Goal: Task Accomplishment & Management: Use online tool/utility

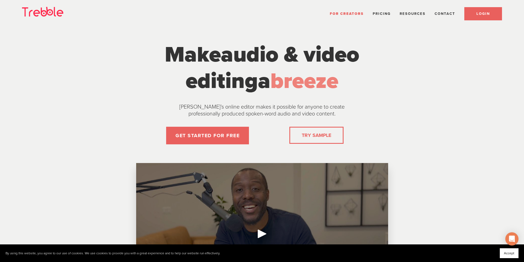
click at [347, 10] on link "LOGIN" at bounding box center [483, 13] width 38 height 13
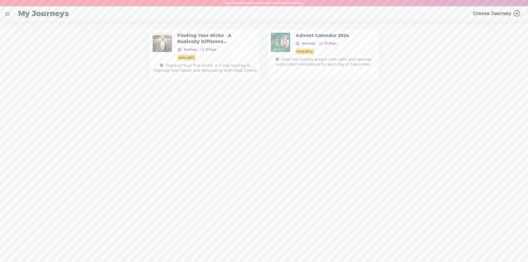
click at [8, 13] on link at bounding box center [7, 14] width 14 height 14
click at [29, 115] on div "MY LIBRARY" at bounding box center [33, 117] width 28 height 5
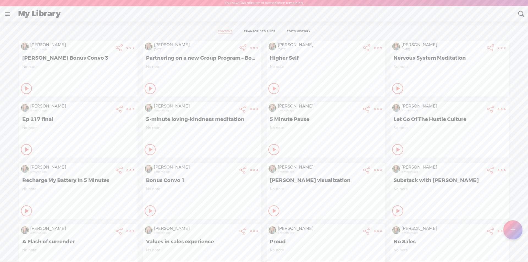
click at [134, 45] on t at bounding box center [130, 48] width 8 height 8
click at [203, 64] on link "Edit" at bounding box center [220, 66] width 63 height 13
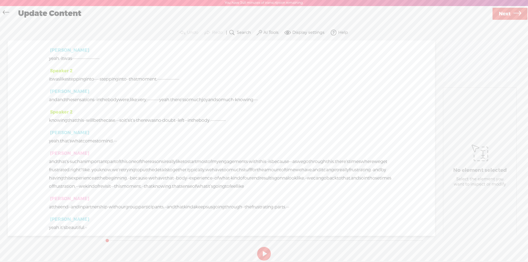
scroll to position [302, 0]
click at [7, 12] on icon at bounding box center [6, 13] width 6 height 12
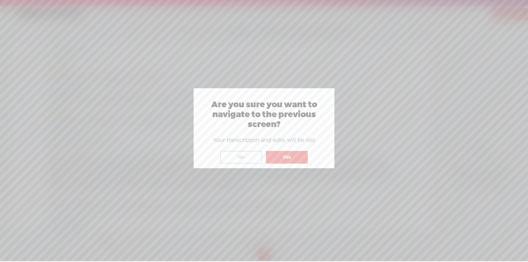
click at [295, 158] on button "Yes" at bounding box center [287, 157] width 42 height 13
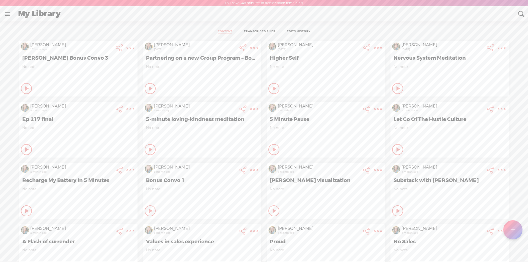
click at [127, 46] on t at bounding box center [130, 48] width 8 height 8
click at [80, 64] on link "Edit" at bounding box center [96, 66] width 63 height 13
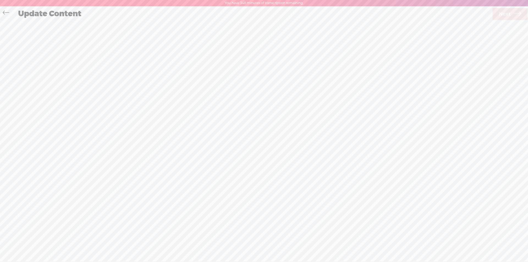
scroll to position [0, 0]
click at [126, 71] on div "· · · · · · · · · · · · · · · · okay. · · · · · well, welcome back, [PERSON_NAM…" at bounding box center [221, 63] width 345 height 25
click at [258, 68] on span "vip" at bounding box center [261, 64] width 6 height 8
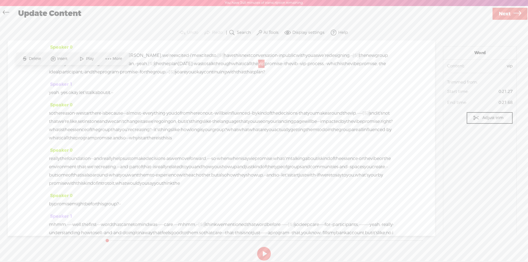
drag, startPoint x: 70, startPoint y: 72, endPoint x: 124, endPoint y: 72, distance: 54.4
click at [124, 72] on div "· · · · · · · · · · · · · · · · okay. · · · · · well, welcome back, [PERSON_NAM…" at bounding box center [221, 63] width 345 height 25
click at [58, 45] on span "Speaker 0" at bounding box center [61, 47] width 24 height 6
click at [60, 74] on span "Rename Current Speaker" at bounding box center [81, 74] width 58 height 12
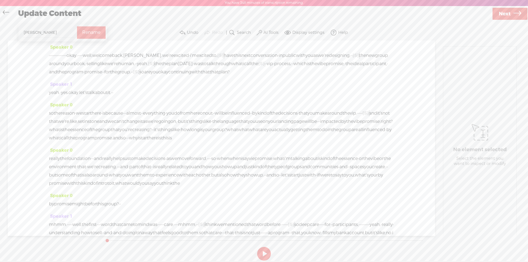
type input "[PERSON_NAME]"
click at [88, 33] on label "Rename" at bounding box center [91, 32] width 18 height 11
click at [49, 55] on span "·" at bounding box center [49, 55] width 1 height 8
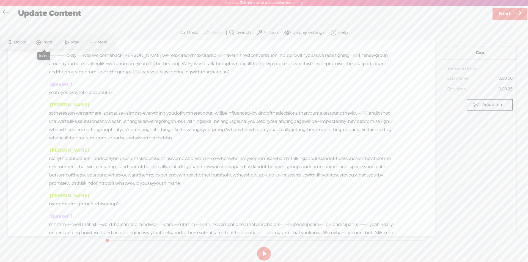
click at [45, 41] on span "Insert" at bounding box center [48, 42] width 12 height 5
click at [49, 70] on span "Insert Audio Before Selection" at bounding box center [42, 69] width 77 height 12
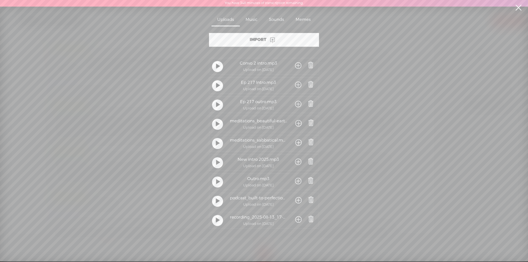
click at [258, 39] on div "Import" at bounding box center [264, 40] width 110 height 14
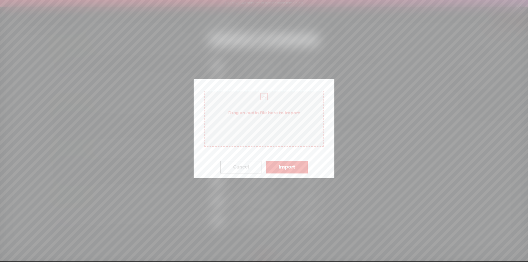
click at [287, 168] on button "Import" at bounding box center [287, 167] width 42 height 13
click at [283, 168] on button "Import" at bounding box center [287, 167] width 42 height 13
click at [267, 128] on span "Drag an audio file here to import" at bounding box center [264, 119] width 120 height 56
click at [283, 169] on button "Import" at bounding box center [287, 167] width 42 height 13
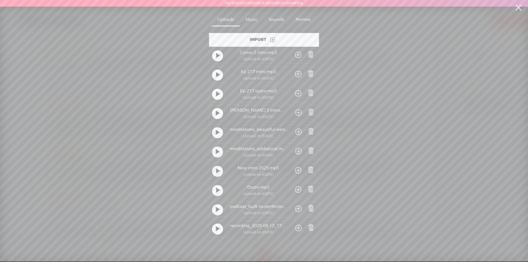
scroll to position [13, 0]
click at [308, 187] on span at bounding box center [311, 189] width 8 height 8
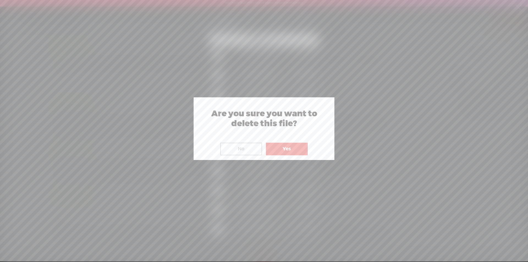
click at [281, 149] on button "Yes" at bounding box center [287, 149] width 42 height 13
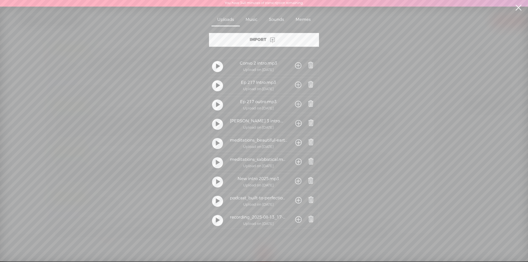
scroll to position [0, 0]
click at [310, 64] on span at bounding box center [311, 65] width 8 height 8
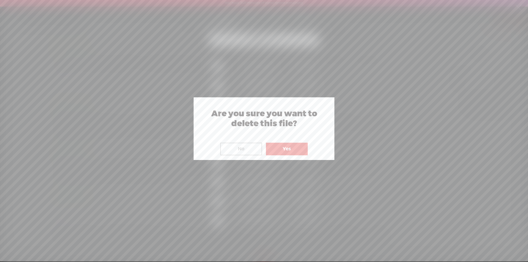
click at [293, 148] on button "Yes" at bounding box center [287, 149] width 42 height 13
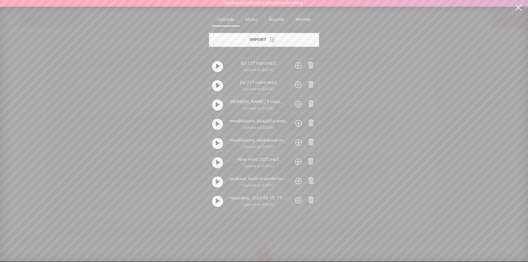
click at [308, 64] on span at bounding box center [311, 65] width 8 height 8
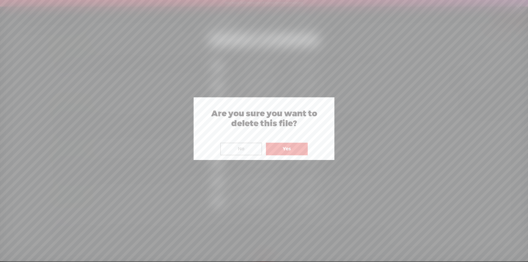
click at [288, 149] on button "Yes" at bounding box center [287, 149] width 42 height 13
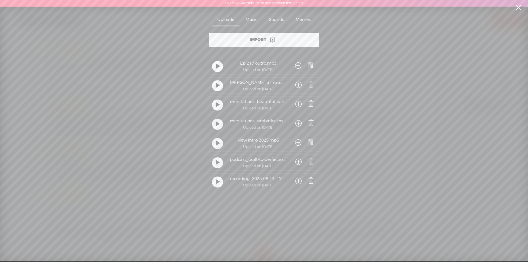
click at [310, 66] on span at bounding box center [311, 65] width 8 height 8
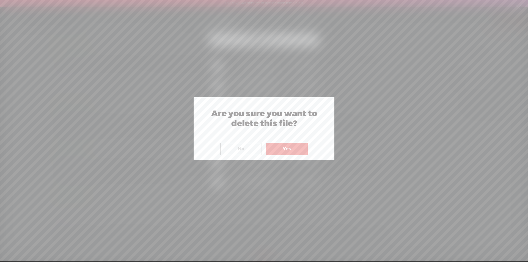
click at [292, 145] on button "Yes" at bounding box center [287, 149] width 42 height 13
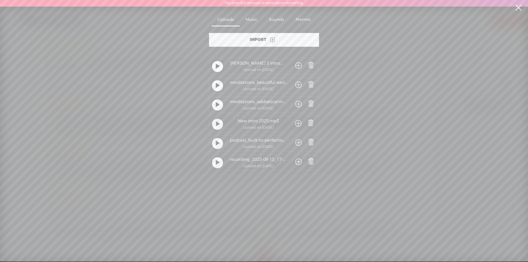
click at [298, 64] on span at bounding box center [298, 66] width 6 height 10
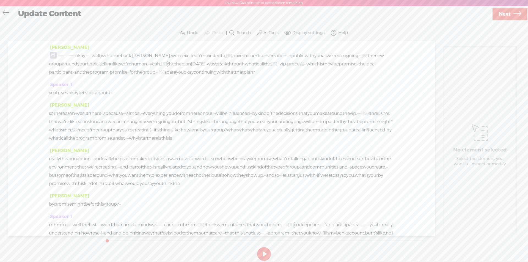
click at [52, 55] on span at bounding box center [53, 55] width 7 height 7
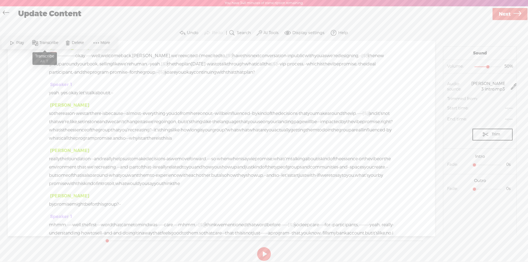
click at [44, 41] on span "Transcribe" at bounding box center [49, 42] width 20 height 5
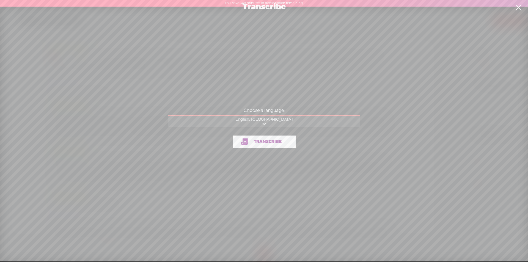
drag, startPoint x: 262, startPoint y: 143, endPoint x: 0, endPoint y: 101, distance: 265.5
click at [260, 142] on span "Transcribe" at bounding box center [267, 142] width 39 height 6
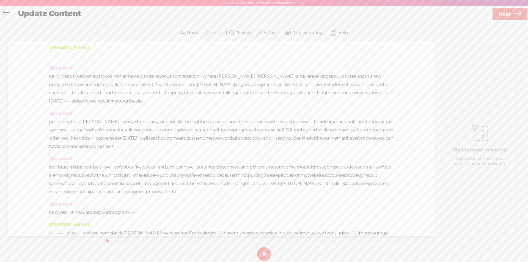
click at [50, 54] on span "·" at bounding box center [49, 56] width 1 height 8
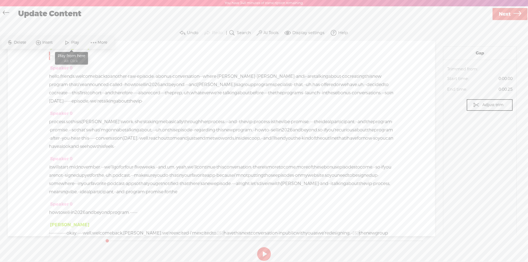
click at [64, 41] on span at bounding box center [67, 43] width 8 height 10
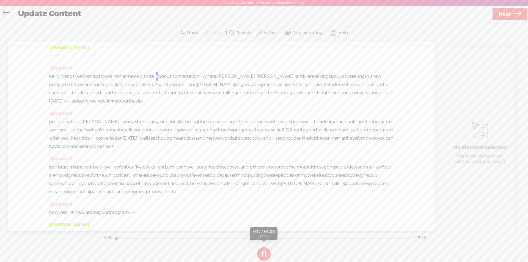
click at [265, 257] on button at bounding box center [264, 254] width 14 height 14
click at [270, 32] on label "AI Tools" at bounding box center [270, 32] width 15 height 5
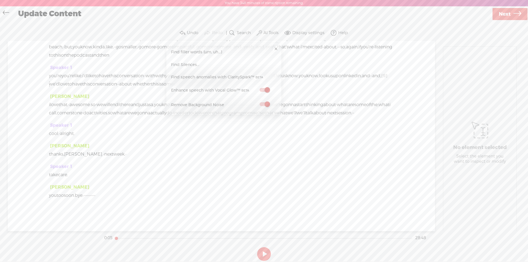
scroll to position [2445, 0]
click at [506, 13] on span "Next" at bounding box center [504, 14] width 12 height 14
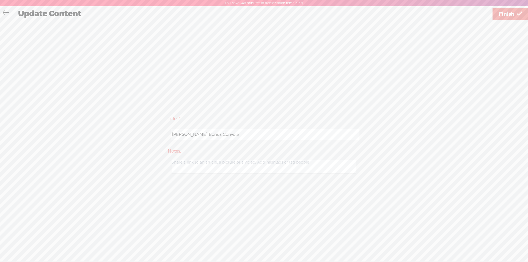
click at [510, 15] on span "Finish" at bounding box center [505, 14] width 15 height 14
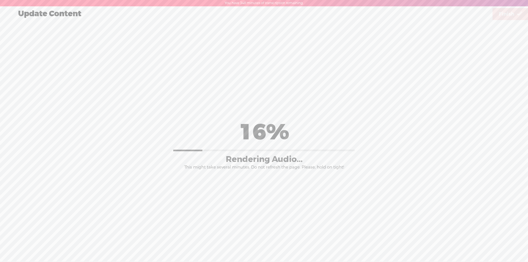
click at [35, 225] on div "Title: * [PERSON_NAME] Bonus Convo 3 Notes: Save as a draft content Publish: Wa…" at bounding box center [263, 144] width 517 height 246
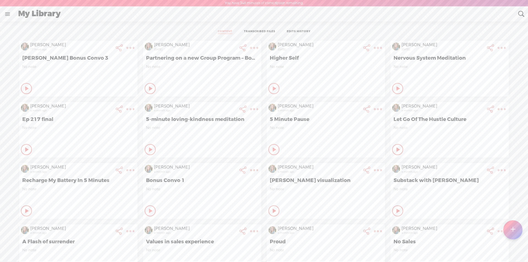
scroll to position [0, 0]
click at [24, 89] on icon at bounding box center [26, 87] width 5 height 5
click at [21, 87] on div "Stop Content" at bounding box center [26, 88] width 11 height 11
click at [126, 47] on t at bounding box center [130, 48] width 8 height 8
click at [79, 68] on link "Edit" at bounding box center [96, 65] width 63 height 13
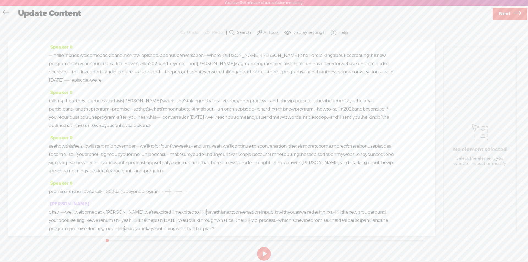
click at [49, 56] on span "·" at bounding box center [49, 55] width 1 height 8
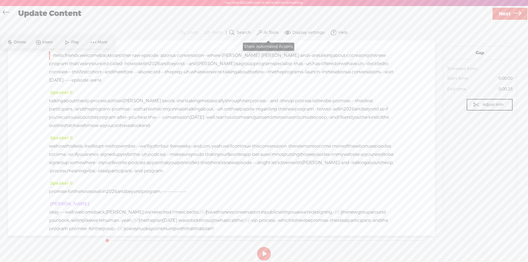
click at [269, 33] on label "AI Tools" at bounding box center [270, 32] width 15 height 5
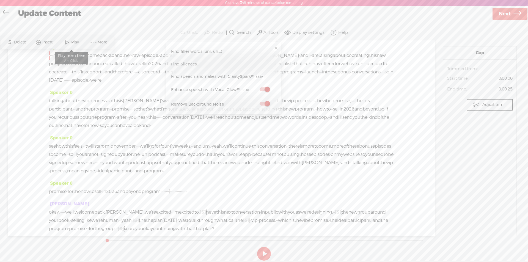
click at [67, 42] on span at bounding box center [67, 42] width 8 height 10
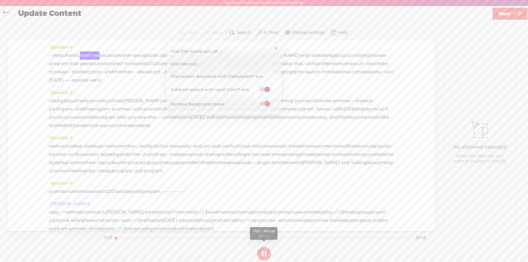
click at [262, 253] on button at bounding box center [264, 254] width 14 height 14
drag, startPoint x: 51, startPoint y: 53, endPoint x: 87, endPoint y: 112, distance: 68.8
click at [87, 112] on div "Speaker 0 · · · · hello, friends. welcome back to another · raw · episode, · a …" at bounding box center [221, 135] width 427 height 190
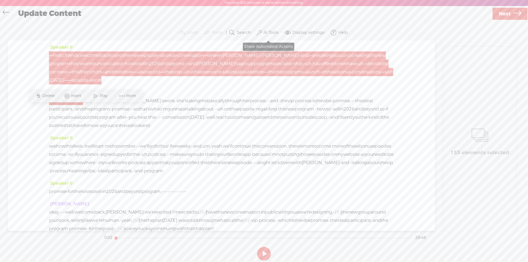
click at [272, 32] on label "AI Tools" at bounding box center [270, 32] width 15 height 5
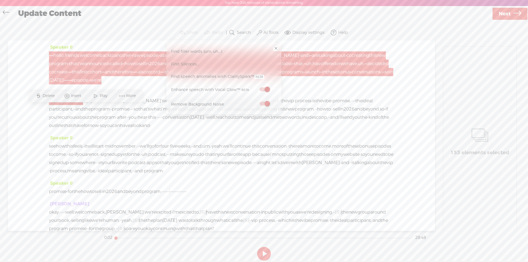
click at [266, 104] on span at bounding box center [264, 104] width 10 height 4
click at [262, 103] on span at bounding box center [264, 104] width 10 height 4
click at [24, 65] on div "Speaker 0 · · · · hello, friends. welcome back to another · raw · episode, · a …" at bounding box center [221, 136] width 427 height 190
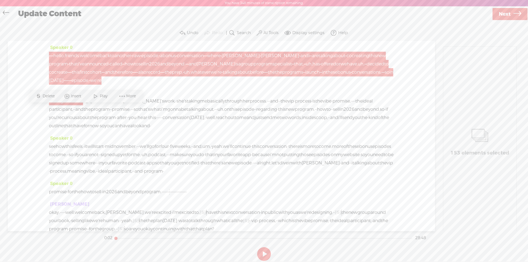
click at [50, 57] on span "·" at bounding box center [49, 56] width 1 height 8
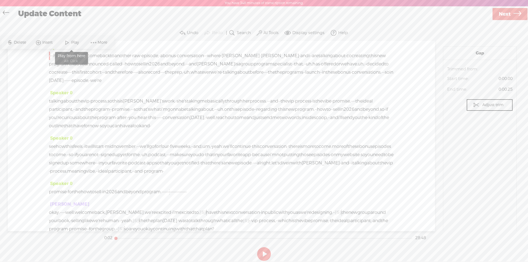
click at [69, 43] on span at bounding box center [67, 43] width 8 height 10
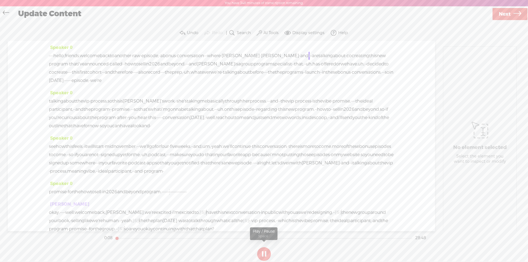
click at [264, 253] on button at bounding box center [264, 254] width 14 height 14
click at [503, 8] on link "Next" at bounding box center [509, 14] width 35 height 12
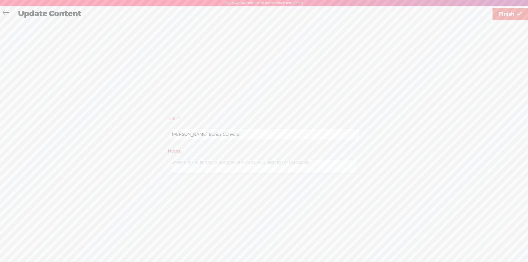
click at [506, 12] on span "Finish" at bounding box center [505, 14] width 15 height 14
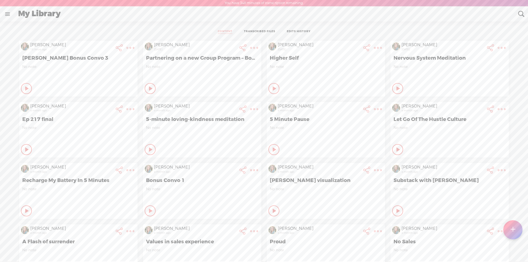
scroll to position [0, 0]
click at [126, 46] on t at bounding box center [130, 48] width 8 height 8
click at [84, 117] on link "Download Audio" at bounding box center [96, 116] width 63 height 13
click at [31, 110] on span "Download .mp3 file" at bounding box center [31, 110] width 48 height 12
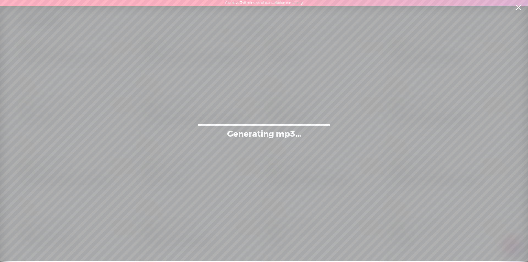
scroll to position [0, 0]
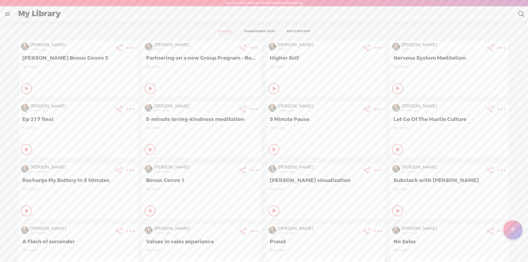
click at [510, 228] on t at bounding box center [512, 230] width 5 height 12
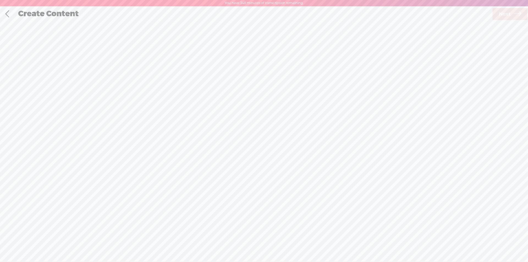
scroll to position [0, 0]
click at [206, 145] on span "Click to browse , or drag & drop your audio or video file here (File duration m…" at bounding box center [264, 154] width 140 height 56
click at [506, 12] on span "Next" at bounding box center [504, 14] width 12 height 14
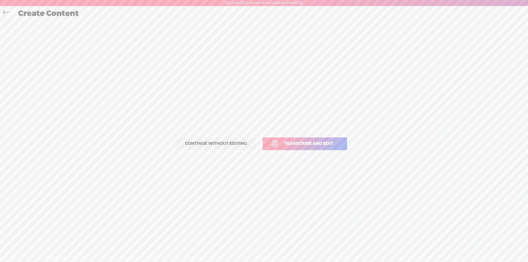
click at [303, 141] on span "Transcribe and edit" at bounding box center [308, 143] width 61 height 6
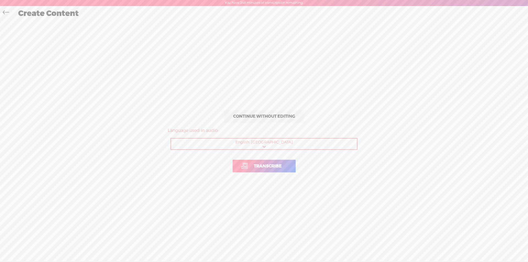
click at [270, 166] on span "Transcribe" at bounding box center [267, 166] width 39 height 6
